Goal: Transaction & Acquisition: Purchase product/service

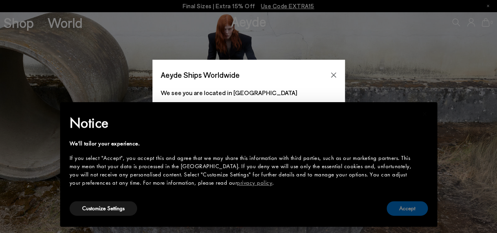
click at [417, 206] on button "Accept" at bounding box center [407, 208] width 41 height 15
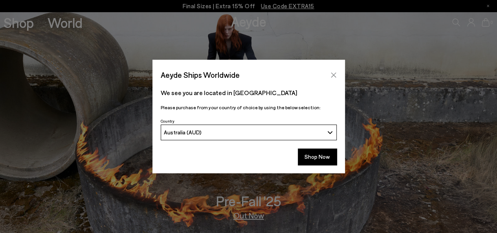
click at [337, 70] on button "Close" at bounding box center [334, 75] width 12 height 12
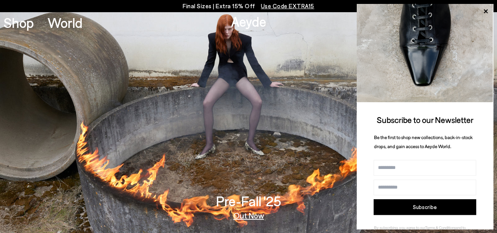
click at [486, 5] on img at bounding box center [425, 53] width 136 height 98
click at [486, 8] on icon at bounding box center [486, 11] width 10 height 10
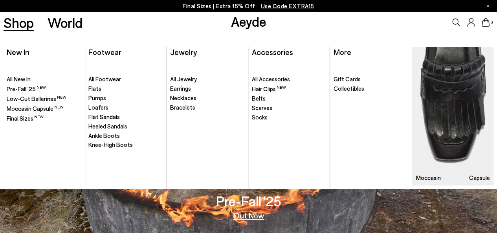
click at [27, 26] on link "Shop" at bounding box center [19, 23] width 30 height 14
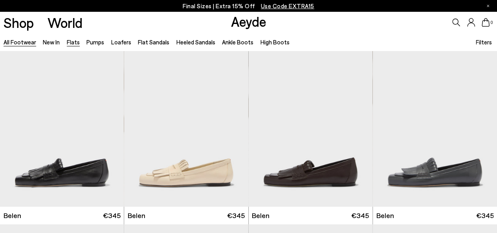
click at [74, 43] on link "Flats" at bounding box center [73, 42] width 13 height 7
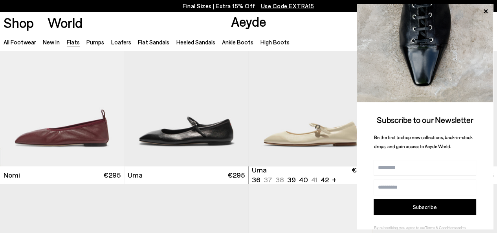
scroll to position [388, 0]
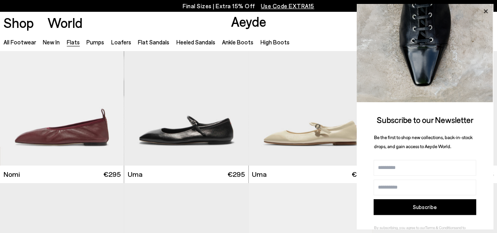
click at [483, 11] on icon at bounding box center [486, 11] width 10 height 10
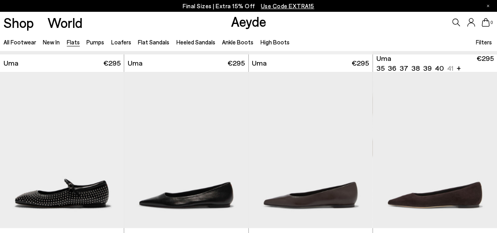
scroll to position [681, 0]
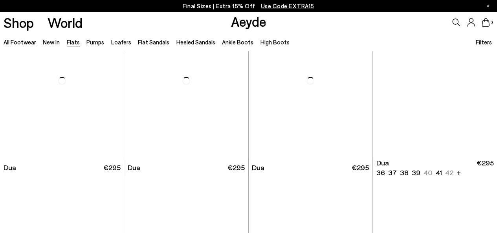
scroll to position [2478, 0]
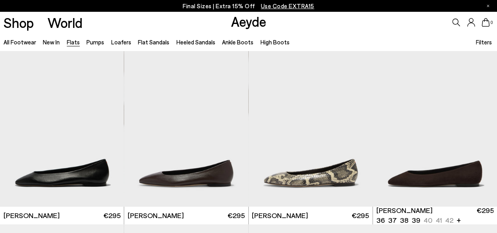
click at [486, 44] on span "Filters" at bounding box center [484, 42] width 16 height 7
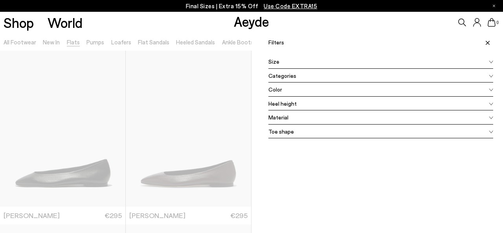
click at [342, 78] on div "Categories" at bounding box center [381, 76] width 225 height 14
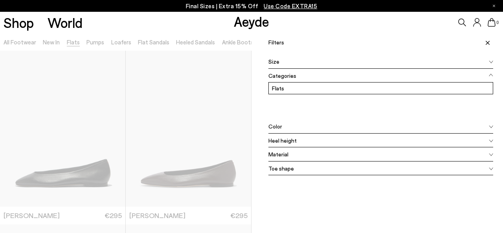
click at [285, 127] on div "Color" at bounding box center [381, 127] width 225 height 14
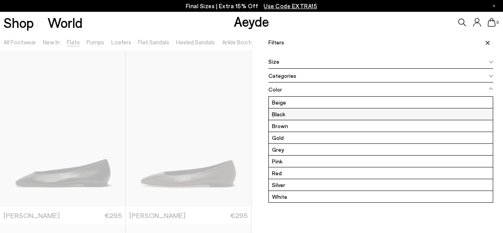
click at [284, 113] on label "Black" at bounding box center [381, 114] width 224 height 11
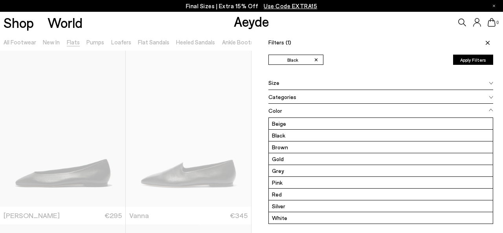
click at [486, 44] on icon at bounding box center [488, 43] width 4 height 4
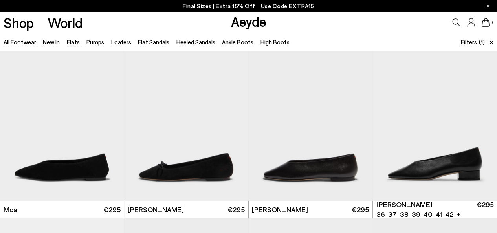
scroll to position [353, 0]
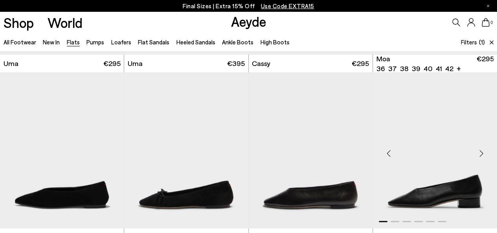
scroll to position [326, 0]
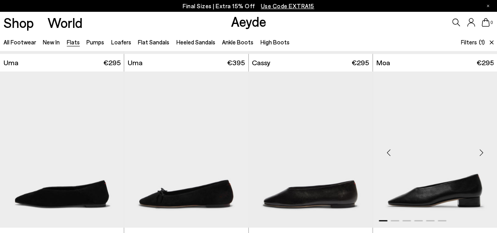
click at [479, 151] on div "Next slide" at bounding box center [482, 153] width 24 height 24
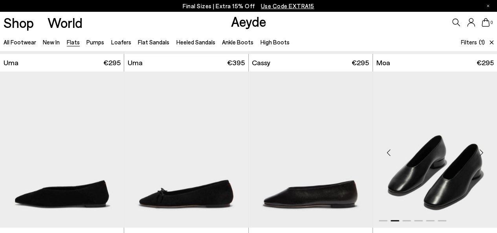
click at [480, 151] on div "Next slide" at bounding box center [482, 153] width 24 height 24
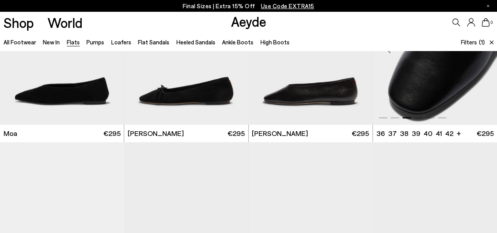
scroll to position [458, 0]
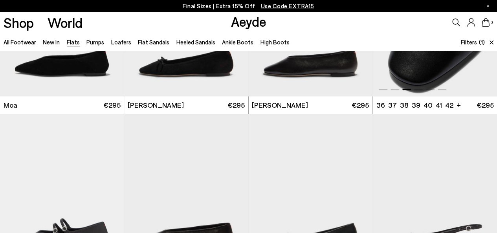
click at [456, 74] on img "3 / 6" at bounding box center [435, 18] width 124 height 156
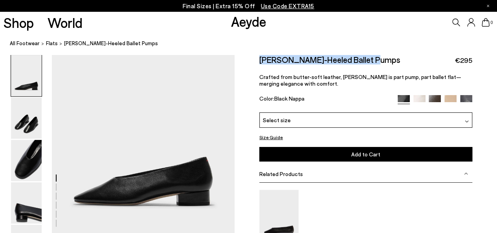
drag, startPoint x: 258, startPoint y: 58, endPoint x: 375, endPoint y: 60, distance: 116.8
click at [375, 60] on div "Size Guide Shoes Belt Our shoes come in European sizing. The easiest way to mea…" at bounding box center [366, 182] width 263 height 254
copy h2 "Delia Low-Heeled Ballet Pumps"
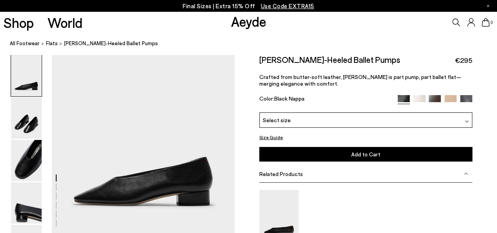
click at [425, 31] on div "0" at bounding box center [414, 22] width 166 height 21
